Goal: Information Seeking & Learning: Learn about a topic

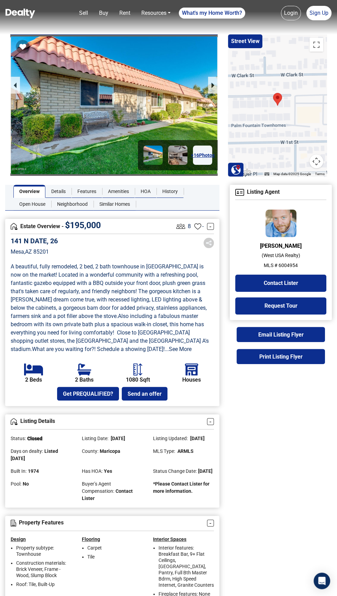
click at [145, 72] on div at bounding box center [114, 106] width 208 height 138
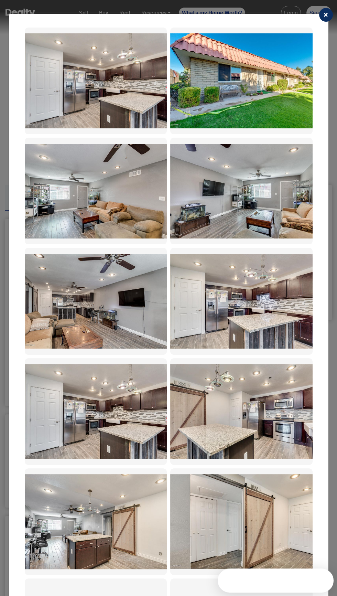
click at [118, 83] on img at bounding box center [96, 80] width 143 height 95
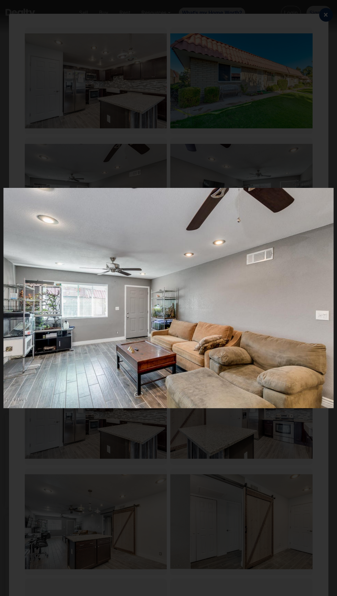
click at [237, 320] on img at bounding box center [168, 298] width 331 height 220
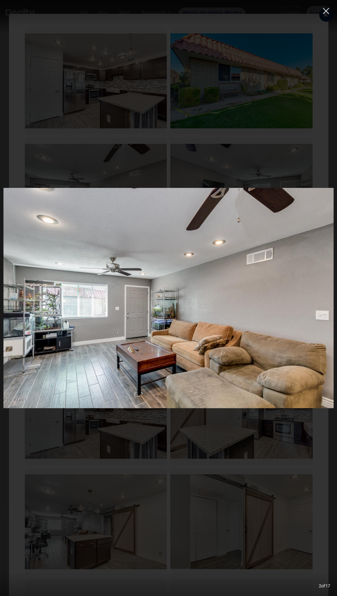
click at [233, 336] on img at bounding box center [168, 298] width 331 height 220
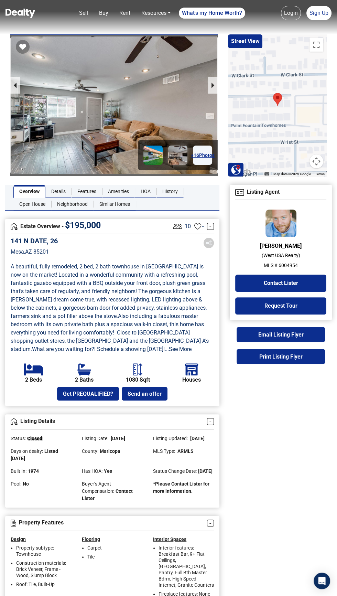
click at [178, 155] on img at bounding box center [177, 155] width 19 height 19
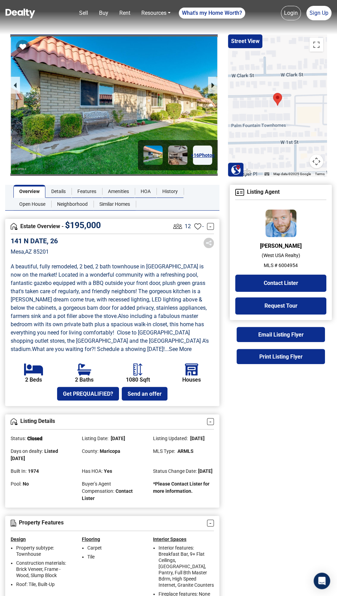
click at [185, 144] on div "+ 16 Photos" at bounding box center [178, 155] width 80 height 30
